Goal: Check status: Check status

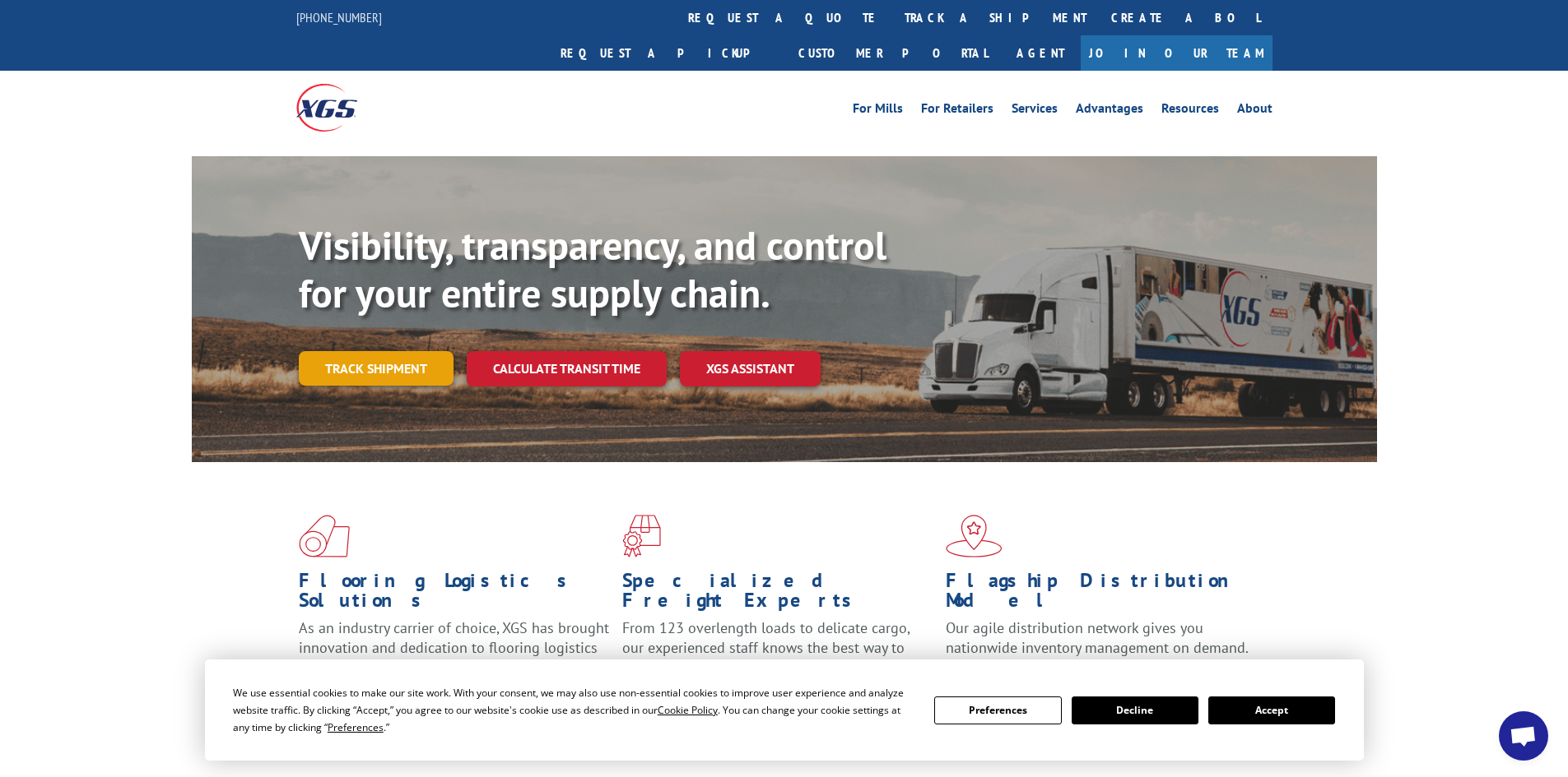
click at [392, 351] on link "Track shipment" at bounding box center [375, 368] width 155 height 35
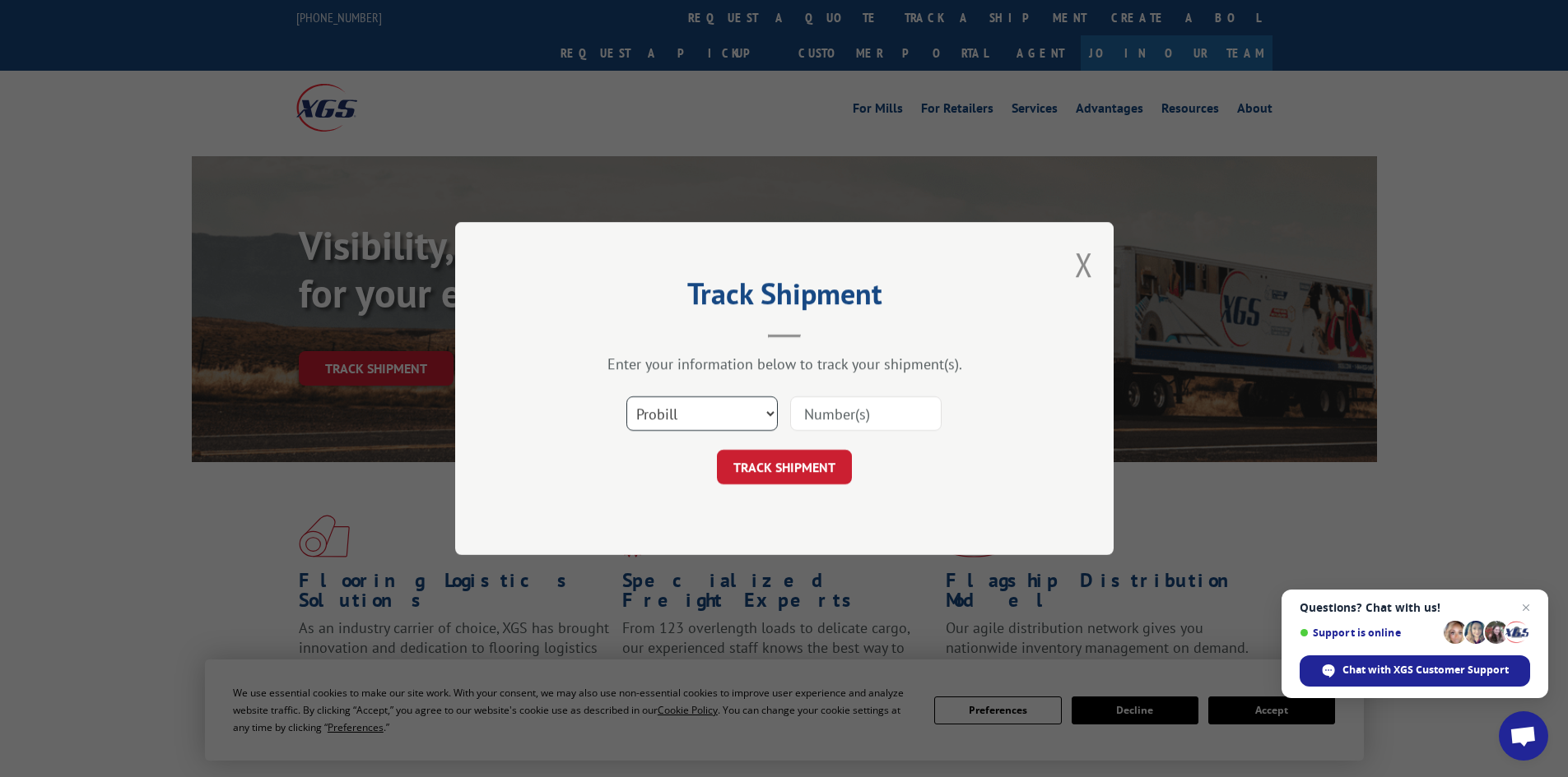
click at [714, 418] on select "Select category... Probill BOL PO" at bounding box center [701, 414] width 151 height 35
select select "bol"
click at [626, 397] on select "Select category... Probill BOL PO" at bounding box center [701, 414] width 151 height 35
paste input "5225833"
type input "5225833"
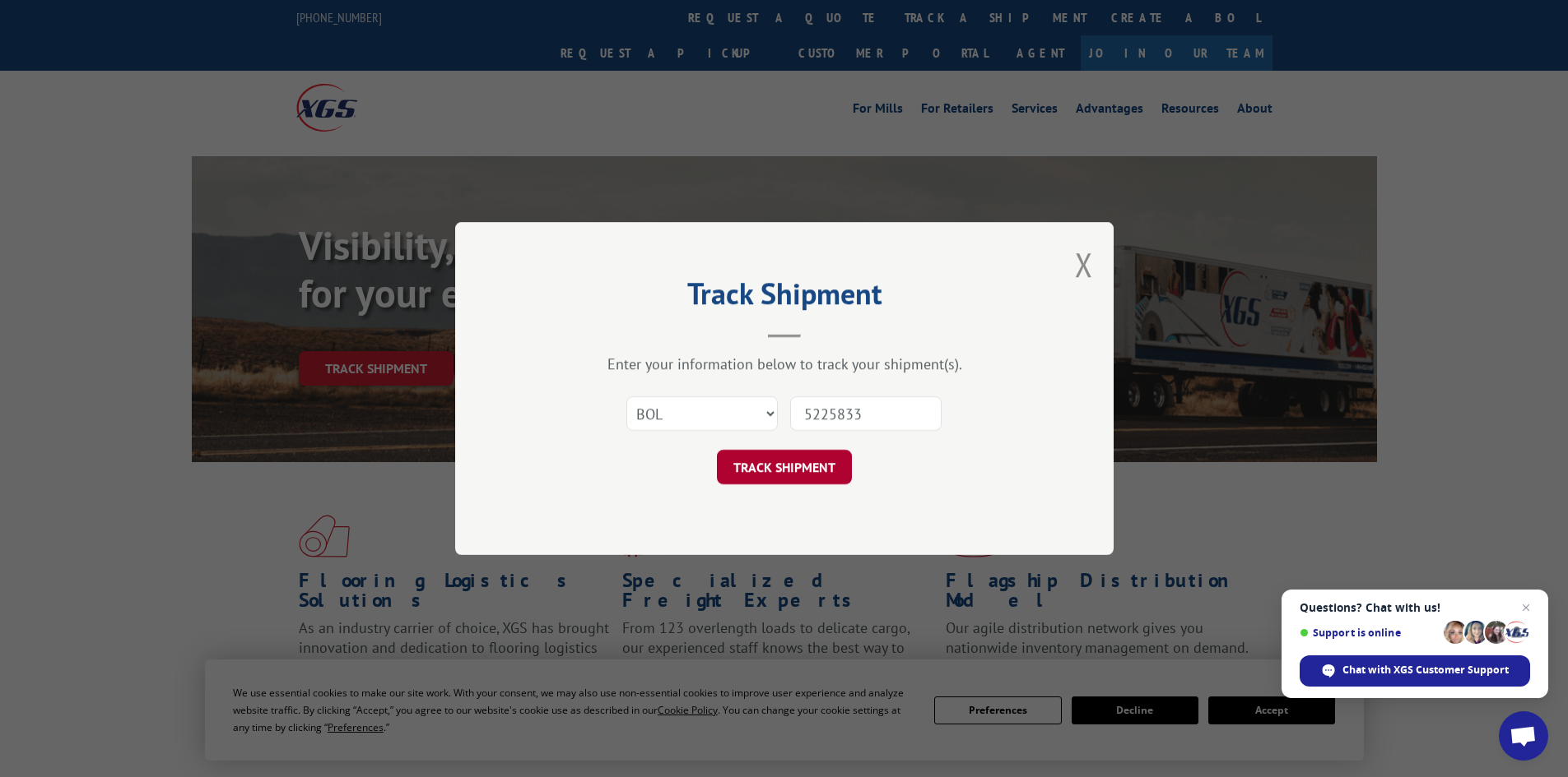
click at [784, 466] on button "TRACK SHIPMENT" at bounding box center [784, 467] width 135 height 35
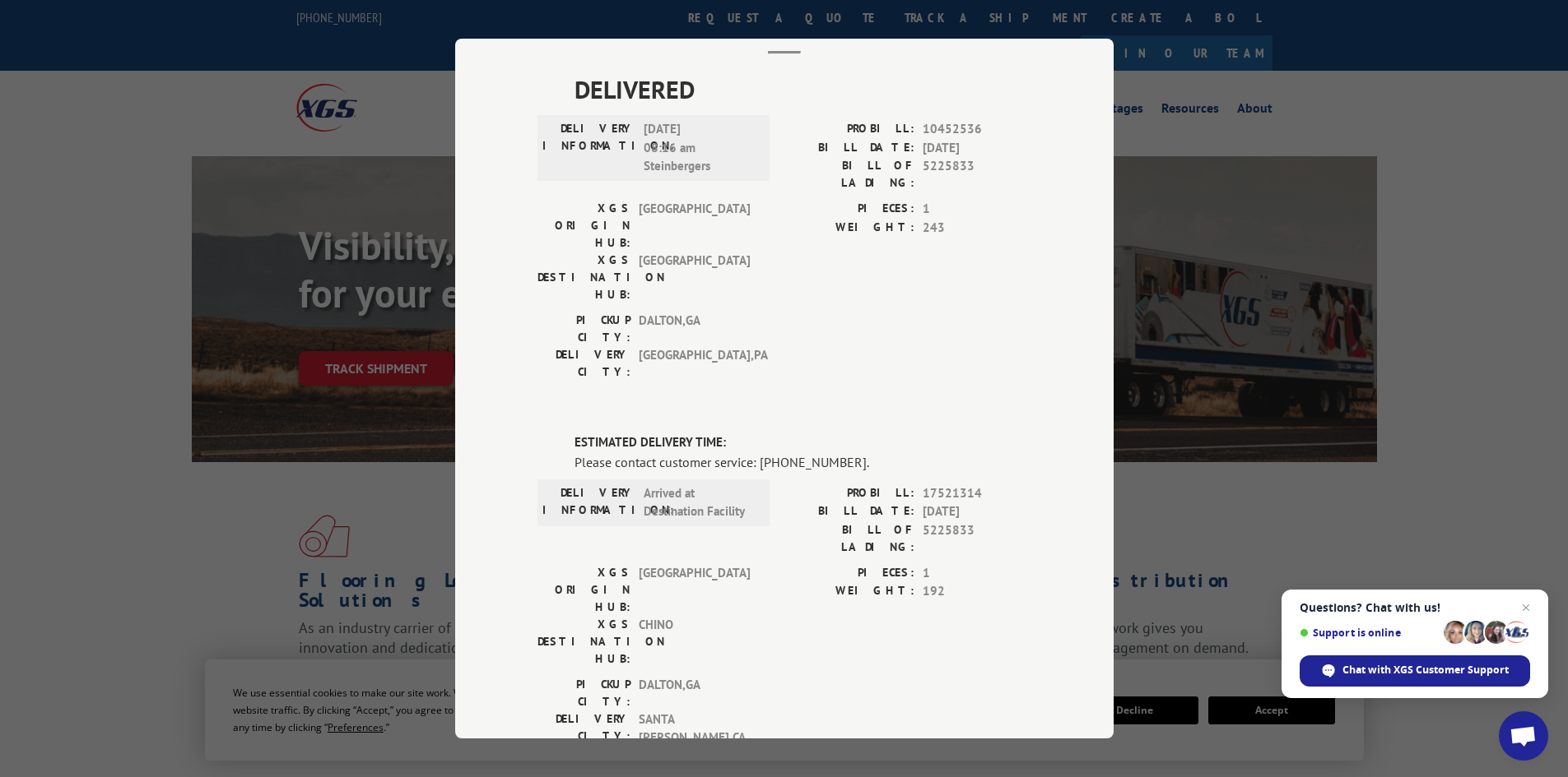
scroll to position [30, 0]
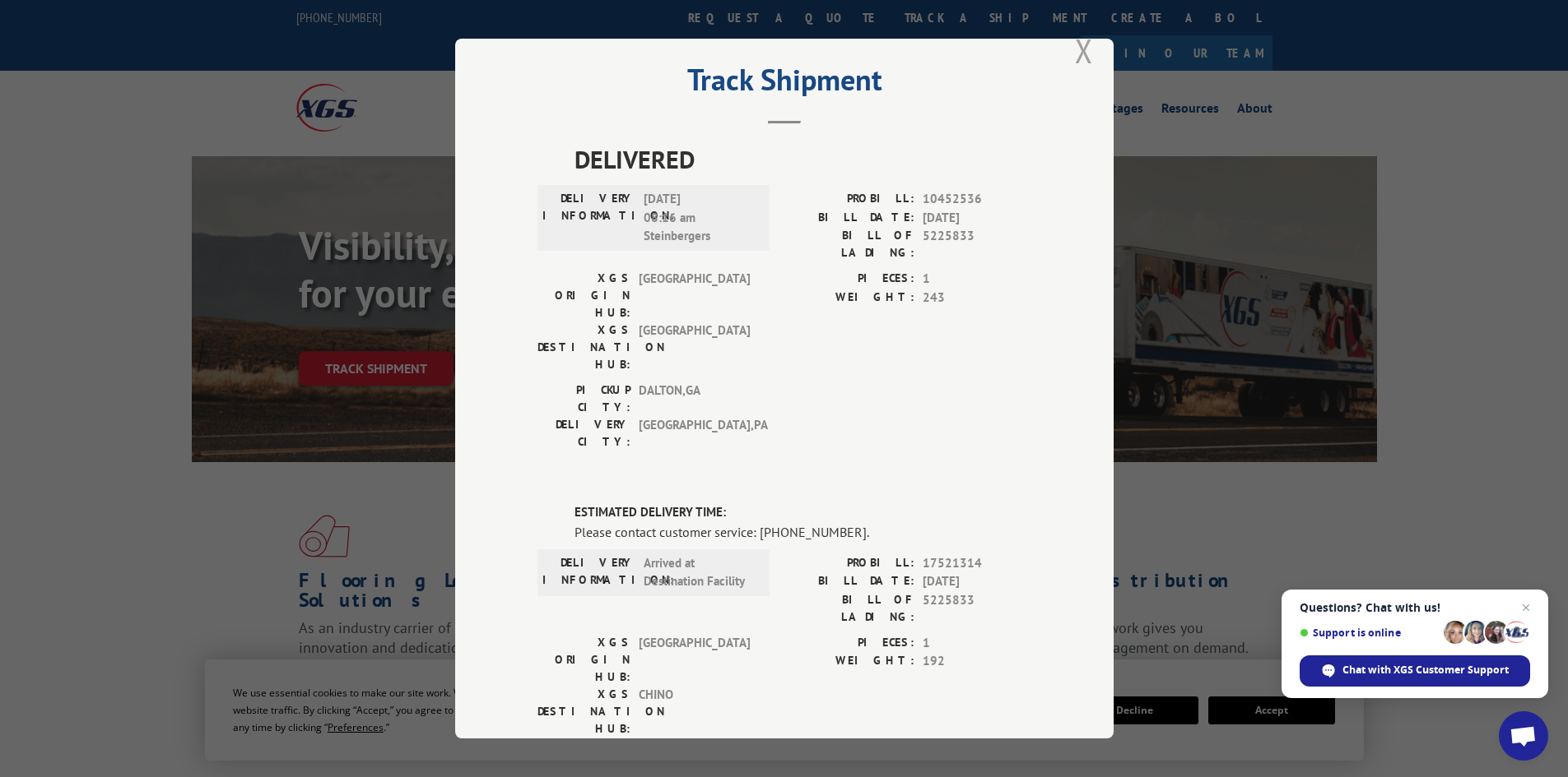
click at [1077, 54] on button "Close modal" at bounding box center [1084, 50] width 18 height 44
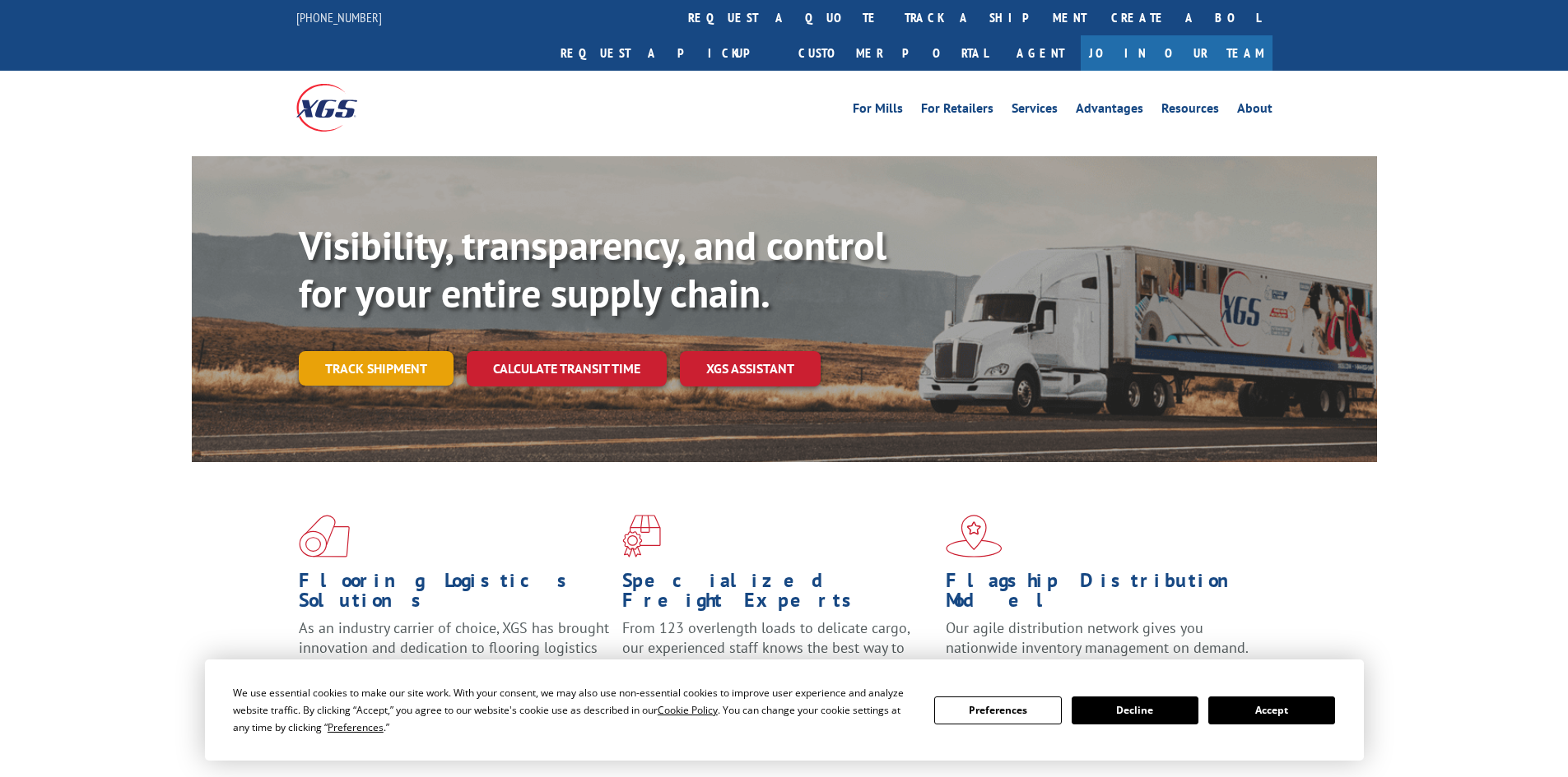
click at [423, 351] on link "Track shipment" at bounding box center [375, 368] width 155 height 35
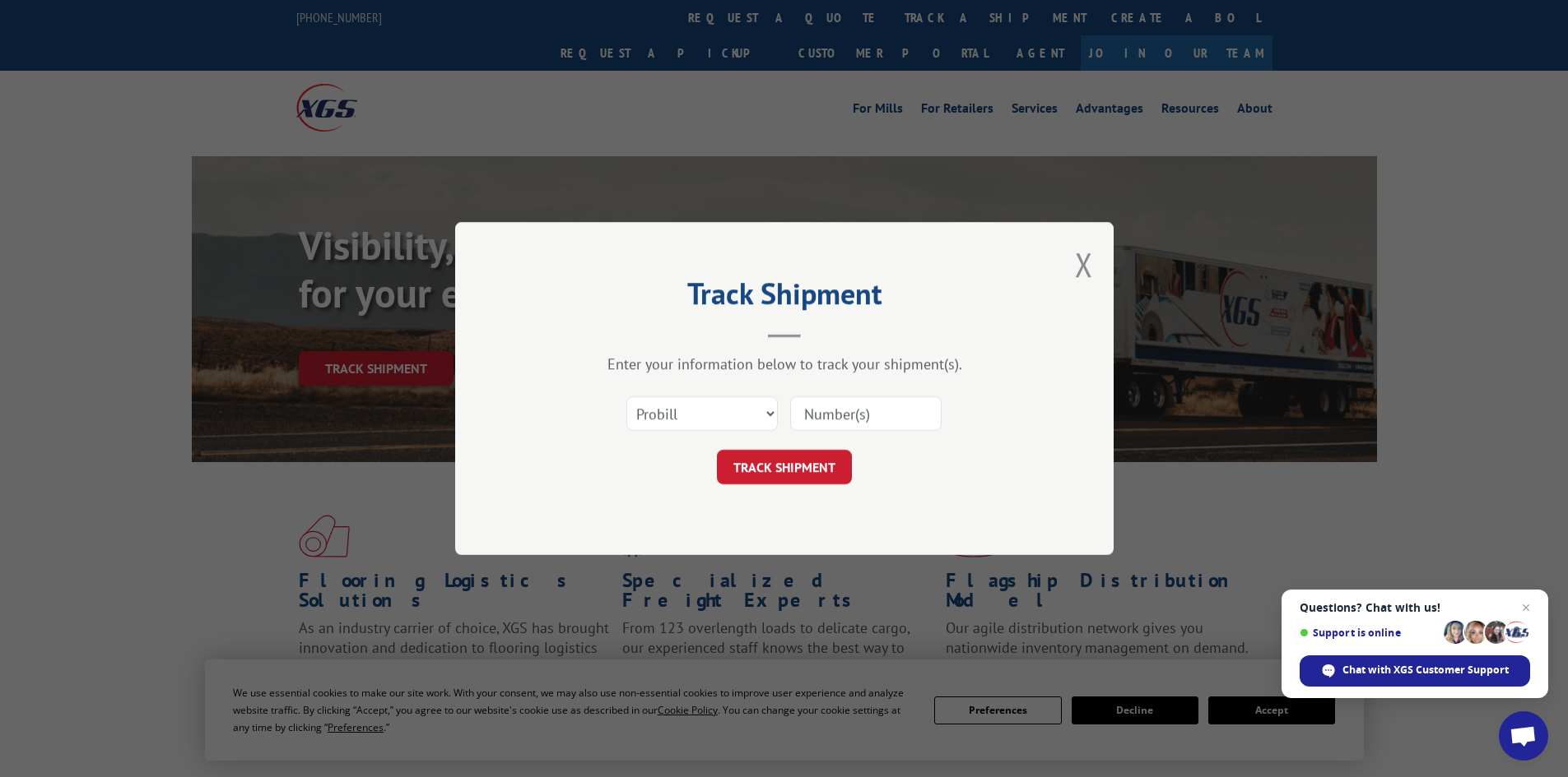
paste input "17521314"
type input "17521314"
click at [830, 464] on button "TRACK SHIPMENT" at bounding box center [784, 467] width 135 height 35
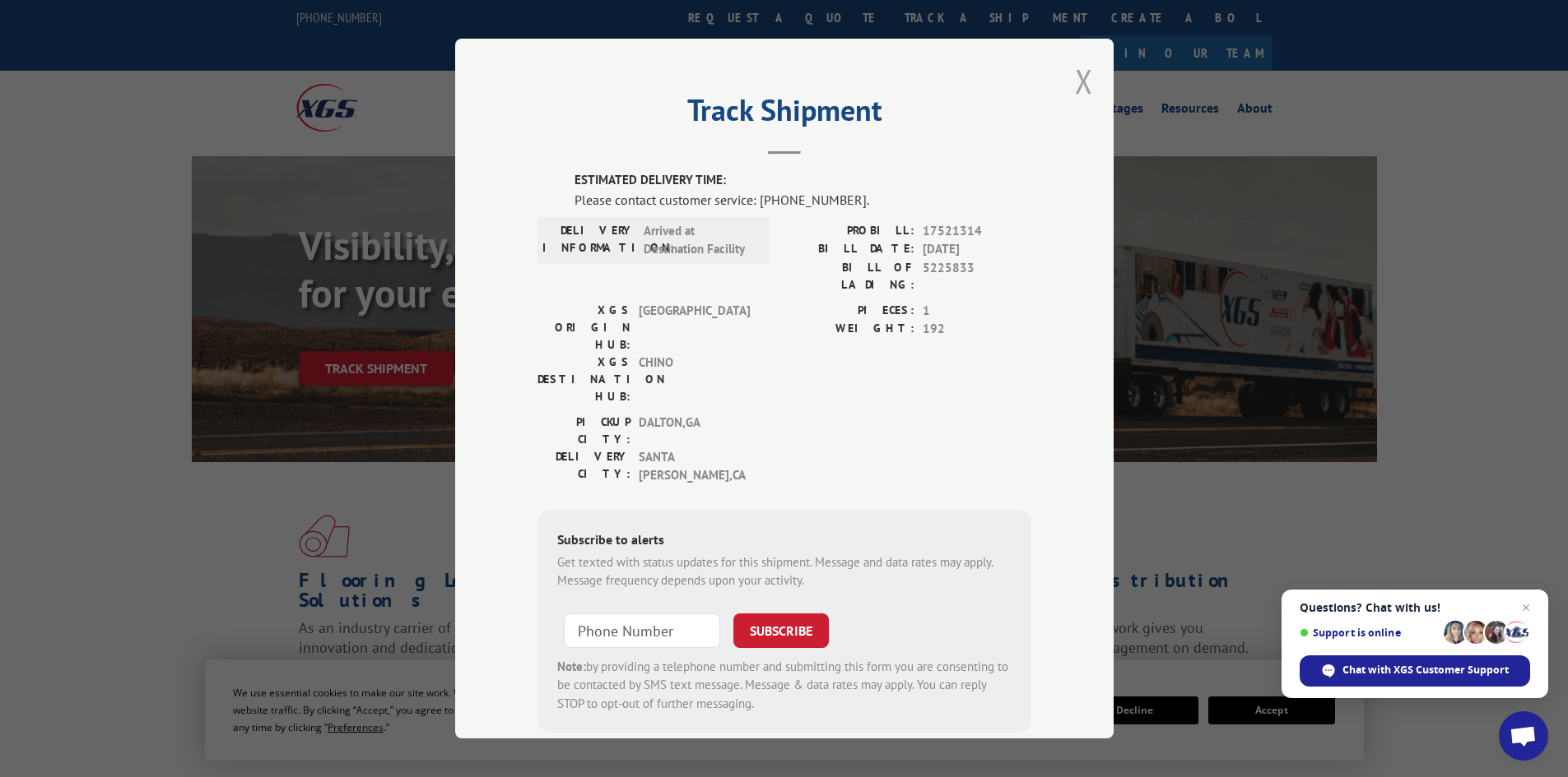
click at [1083, 88] on button "Close modal" at bounding box center [1084, 80] width 18 height 44
